Goal: Task Accomplishment & Management: Manage account settings

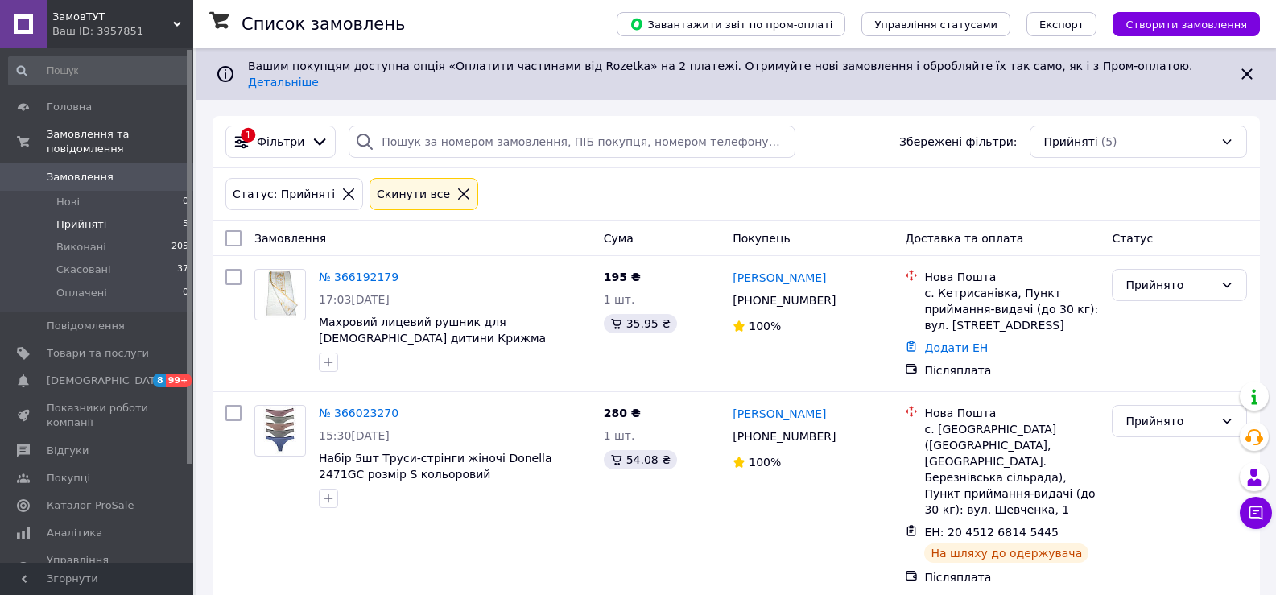
click at [93, 217] on span "Прийняті" at bounding box center [81, 224] width 50 height 14
click at [85, 217] on span "Прийняті" at bounding box center [81, 224] width 50 height 14
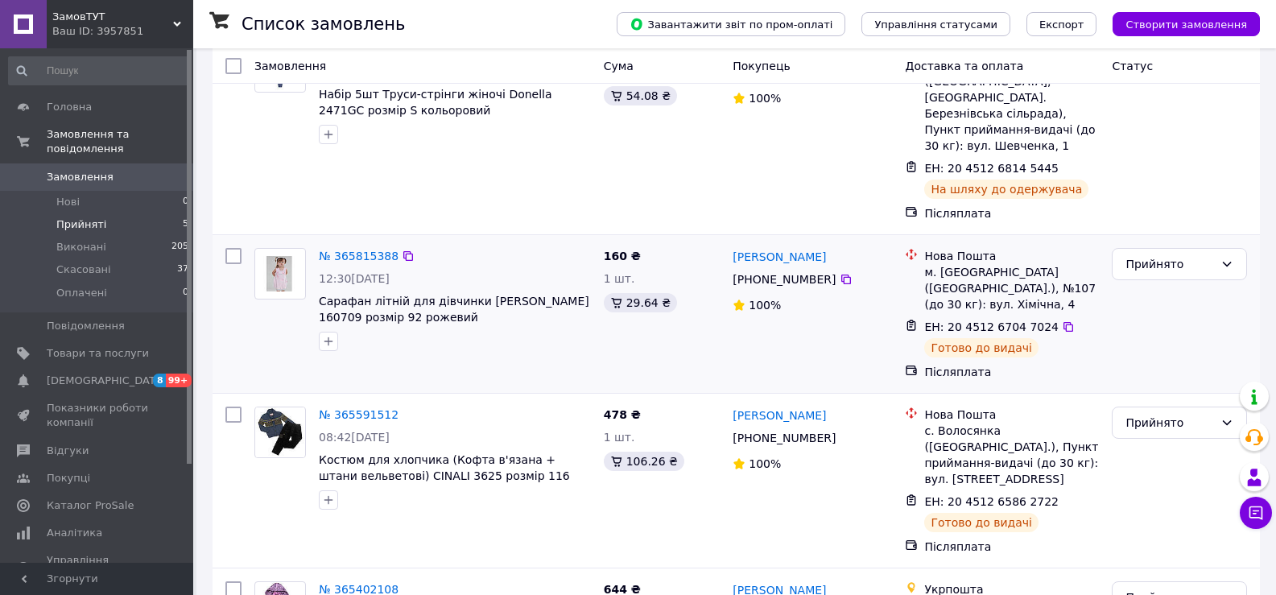
scroll to position [444, 0]
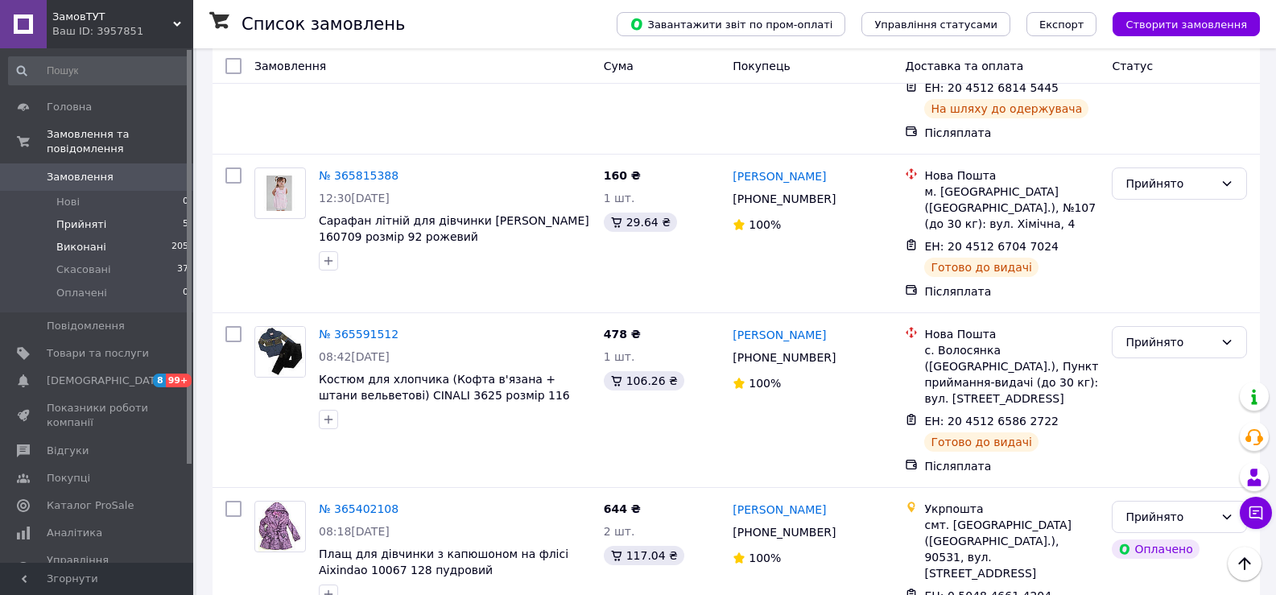
click at [76, 240] on span "Виконані" at bounding box center [81, 247] width 50 height 14
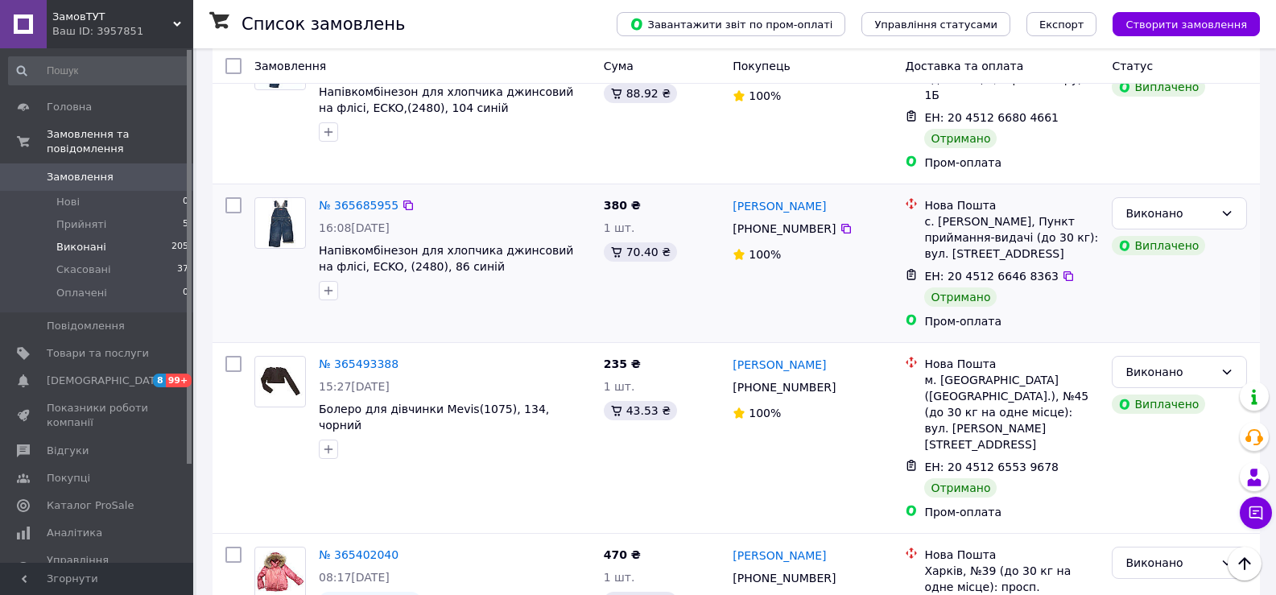
scroll to position [80, 0]
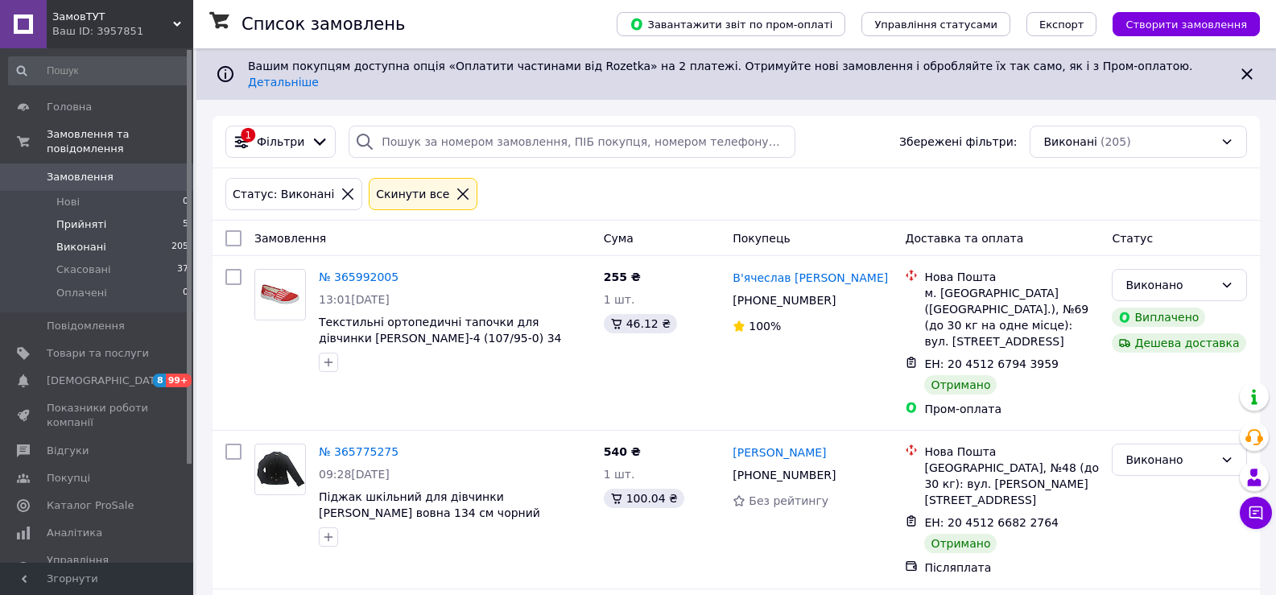
click at [81, 217] on span "Прийняті" at bounding box center [81, 224] width 50 height 14
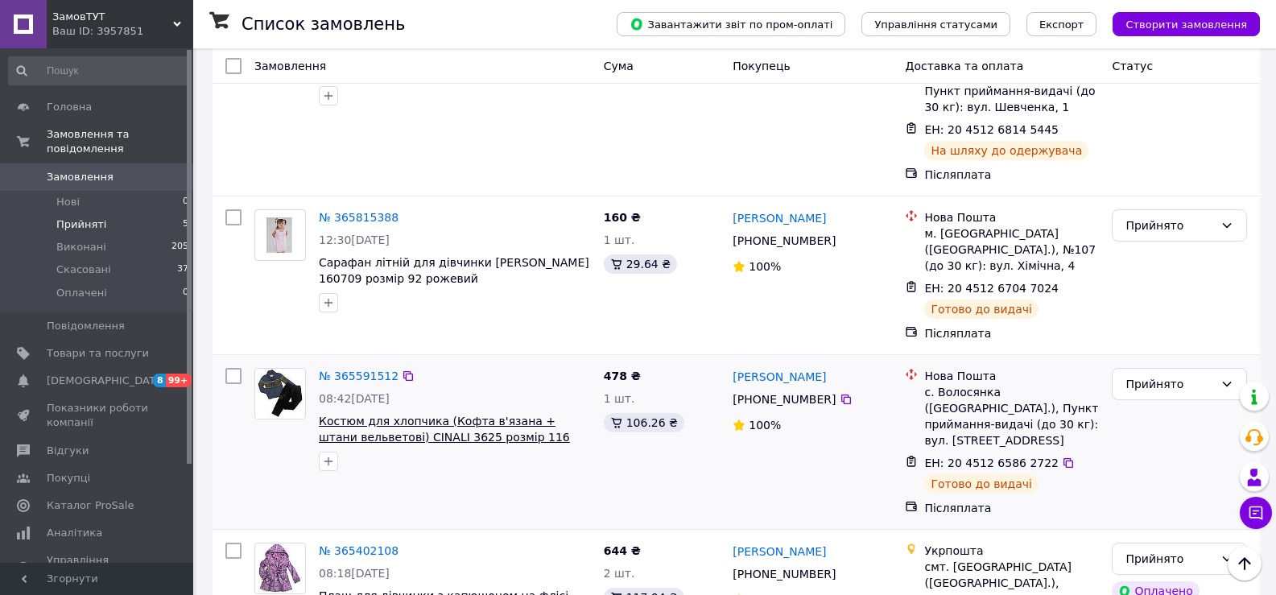
scroll to position [444, 0]
